Goal: Task Accomplishment & Management: Use online tool/utility

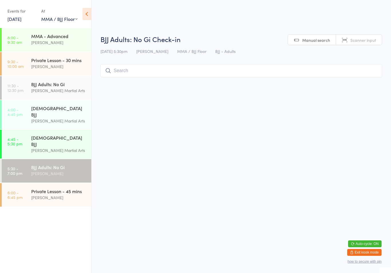
select select "1"
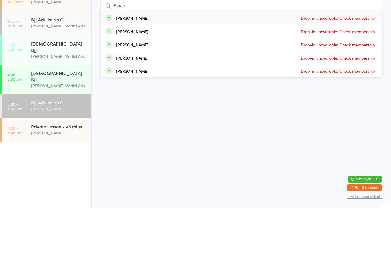
type input "Swan"
click at [359, 78] on span "Drop-in unavailable: Check membership" at bounding box center [337, 82] width 77 height 9
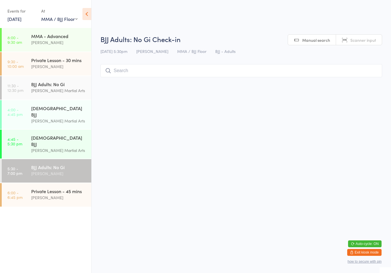
click at [61, 170] on div "[PERSON_NAME]" at bounding box center [58, 173] width 55 height 7
click at [154, 72] on input "search" at bounding box center [240, 70] width 281 height 13
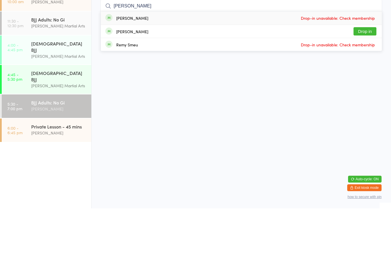
type input "[PERSON_NAME]"
click at [367, 92] on button "Drop in" at bounding box center [364, 96] width 23 height 8
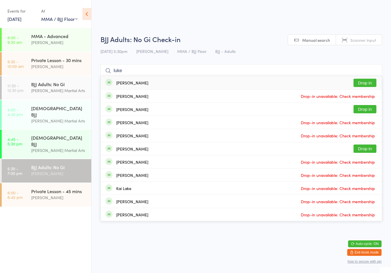
type input "luke"
click at [162, 78] on div "[PERSON_NAME] Drop in" at bounding box center [241, 82] width 281 height 13
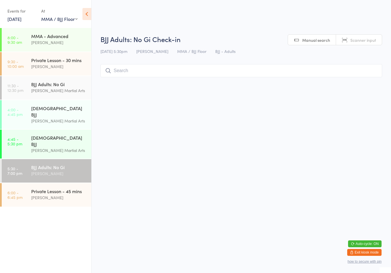
click at [136, 69] on input "search" at bounding box center [240, 70] width 281 height 13
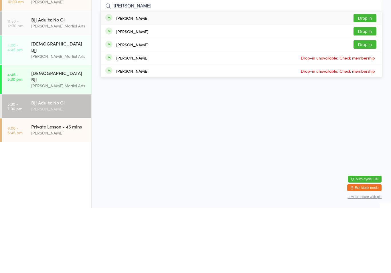
type input "[PERSON_NAME]"
click at [370, 92] on button "Drop in" at bounding box center [364, 96] width 23 height 8
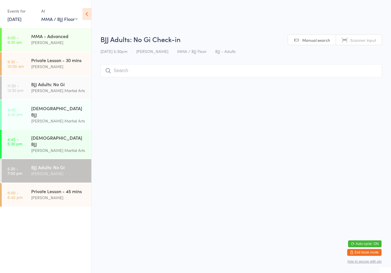
click at [144, 73] on input "search" at bounding box center [240, 70] width 281 height 13
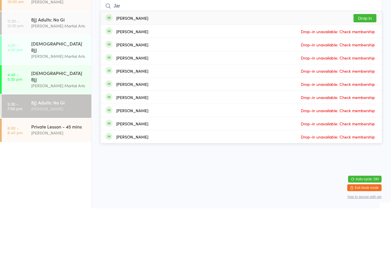
type input "Jar"
click at [362, 79] on button "Drop in" at bounding box center [364, 83] width 23 height 8
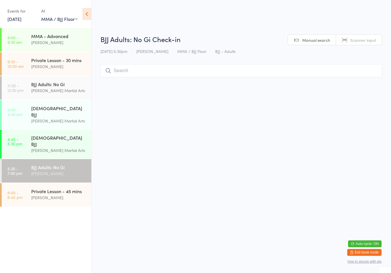
click at [46, 88] on div "[PERSON_NAME] Martial Arts" at bounding box center [58, 90] width 55 height 7
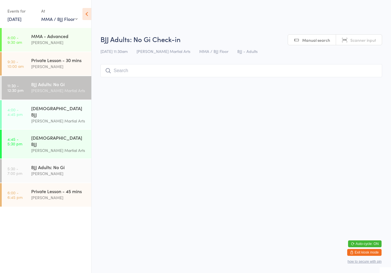
click at [120, 70] on input "search" at bounding box center [240, 70] width 281 height 13
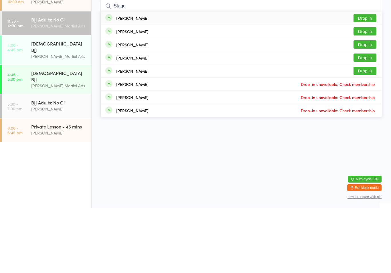
type input "Stagg"
click at [369, 79] on button "Drop in" at bounding box center [364, 83] width 23 height 8
type input "stagg"
click at [367, 118] on button "Drop in" at bounding box center [364, 122] width 23 height 8
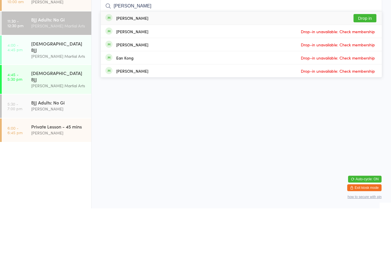
type input "[PERSON_NAME]"
click at [359, 79] on button "Drop in" at bounding box center [364, 83] width 23 height 8
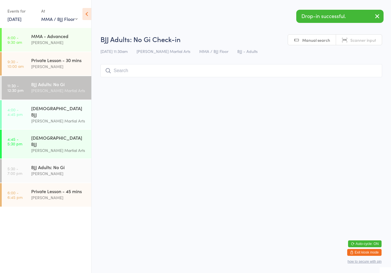
click at [45, 170] on div "[PERSON_NAME]" at bounding box center [58, 173] width 55 height 7
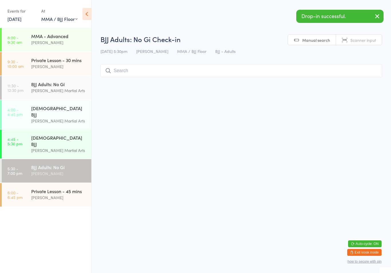
click at [133, 72] on input "search" at bounding box center [240, 70] width 281 height 13
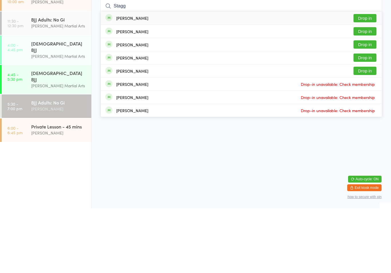
type input "Stagg"
click at [362, 79] on button "Drop in" at bounding box center [364, 83] width 23 height 8
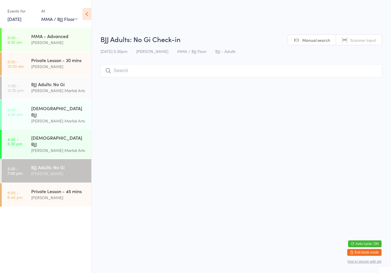
click at [51, 134] on div "[DEMOGRAPHIC_DATA] BJJ" at bounding box center [58, 140] width 55 height 13
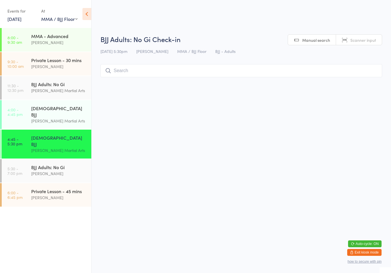
click at [190, 69] on input "search" at bounding box center [240, 70] width 281 height 13
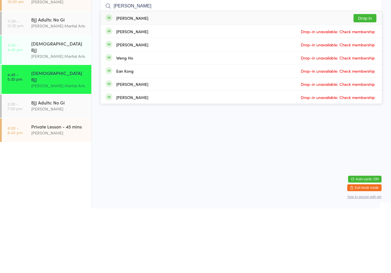
type input "[PERSON_NAME]"
click at [364, 79] on button "Drop in" at bounding box center [364, 83] width 23 height 8
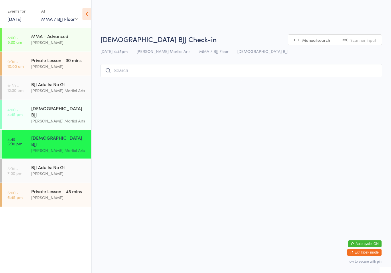
click at [162, 77] on input "search" at bounding box center [240, 70] width 281 height 13
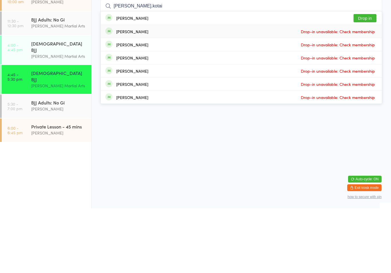
type input "[PERSON_NAME].kotai"
click at [371, 90] on div "[PERSON_NAME] Drop-in unavailable: Check membership" at bounding box center [241, 96] width 281 height 13
type input "[PERSON_NAME].kotai"
click at [365, 79] on button "Drop in" at bounding box center [364, 83] width 23 height 8
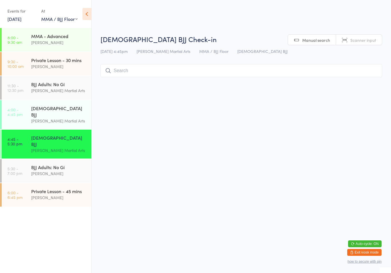
click at [70, 194] on div "[PERSON_NAME]" at bounding box center [58, 197] width 55 height 7
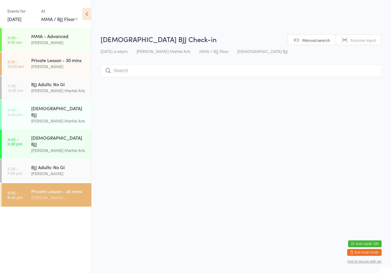
click at [53, 170] on div "[PERSON_NAME]" at bounding box center [58, 173] width 55 height 7
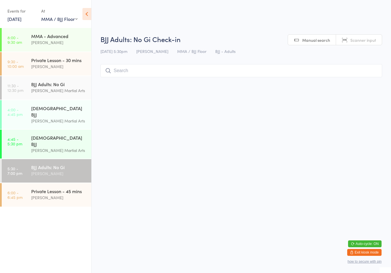
click at [161, 71] on input "search" at bounding box center [240, 70] width 281 height 13
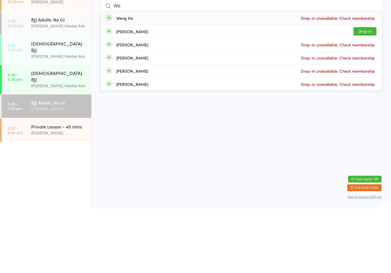
type input "We"
click at [368, 92] on button "Drop in" at bounding box center [364, 96] width 23 height 8
